Goal: Find specific page/section: Find specific page/section

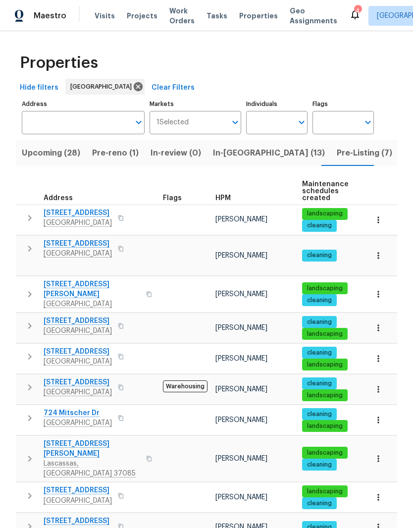
click at [277, 122] on input "Individuals" at bounding box center [269, 122] width 47 height 23
type input "Cynthia upshaw"
click at [265, 153] on input "checkbox" at bounding box center [264, 154] width 21 height 21
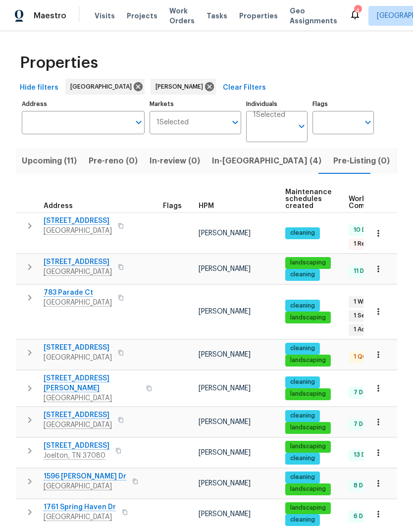
click at [229, 163] on span "In-reno (4)" at bounding box center [266, 161] width 109 height 14
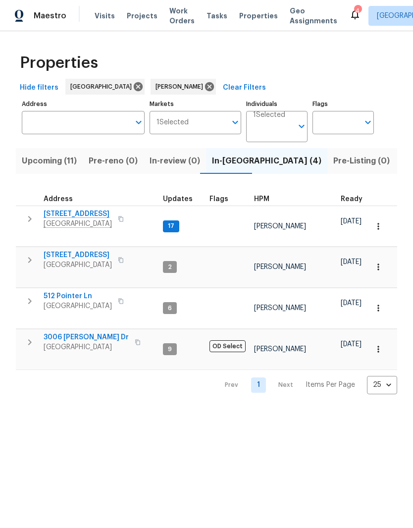
click at [87, 250] on span "2592 Emerald Ct" at bounding box center [78, 255] width 68 height 10
click at [377, 256] on button "button" at bounding box center [378, 267] width 22 height 22
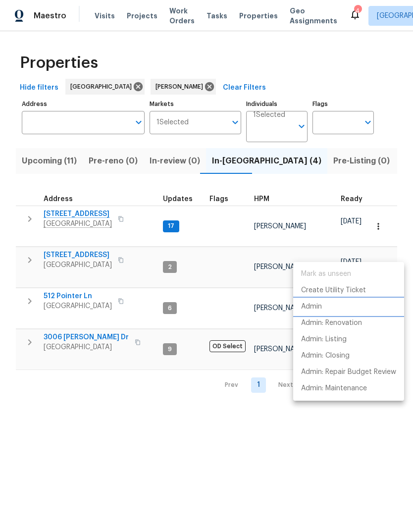
click at [316, 309] on p "Admin" at bounding box center [311, 307] width 21 height 10
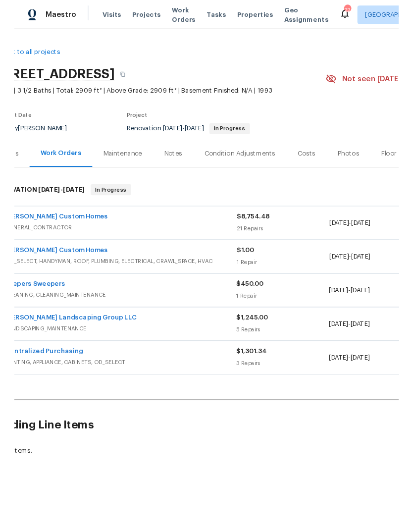
scroll to position [0, 2]
